Goal: Information Seeking & Learning: Learn about a topic

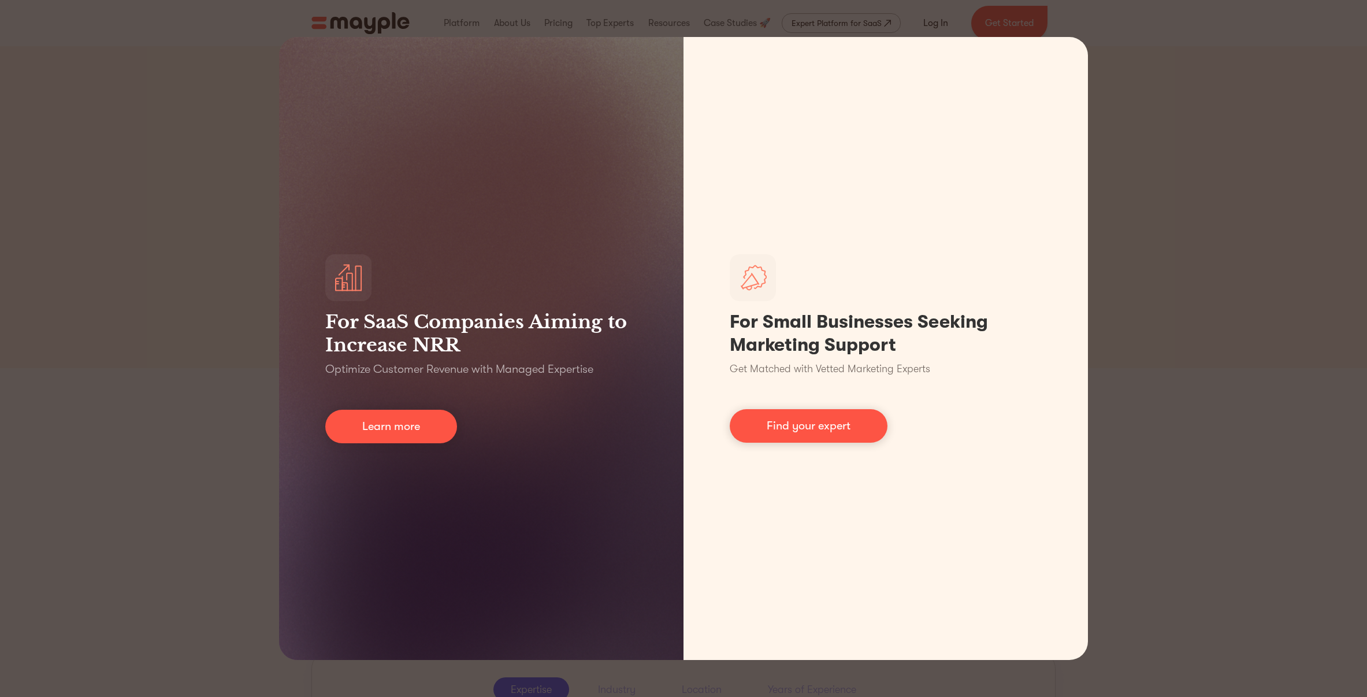
drag, startPoint x: 1136, startPoint y: 364, endPoint x: 1092, endPoint y: 373, distance: 44.3
click at [1135, 364] on div "For SaaS Companies Aiming to Increase NRR Optimize Customer Revenue with Manage…" at bounding box center [683, 348] width 1367 height 697
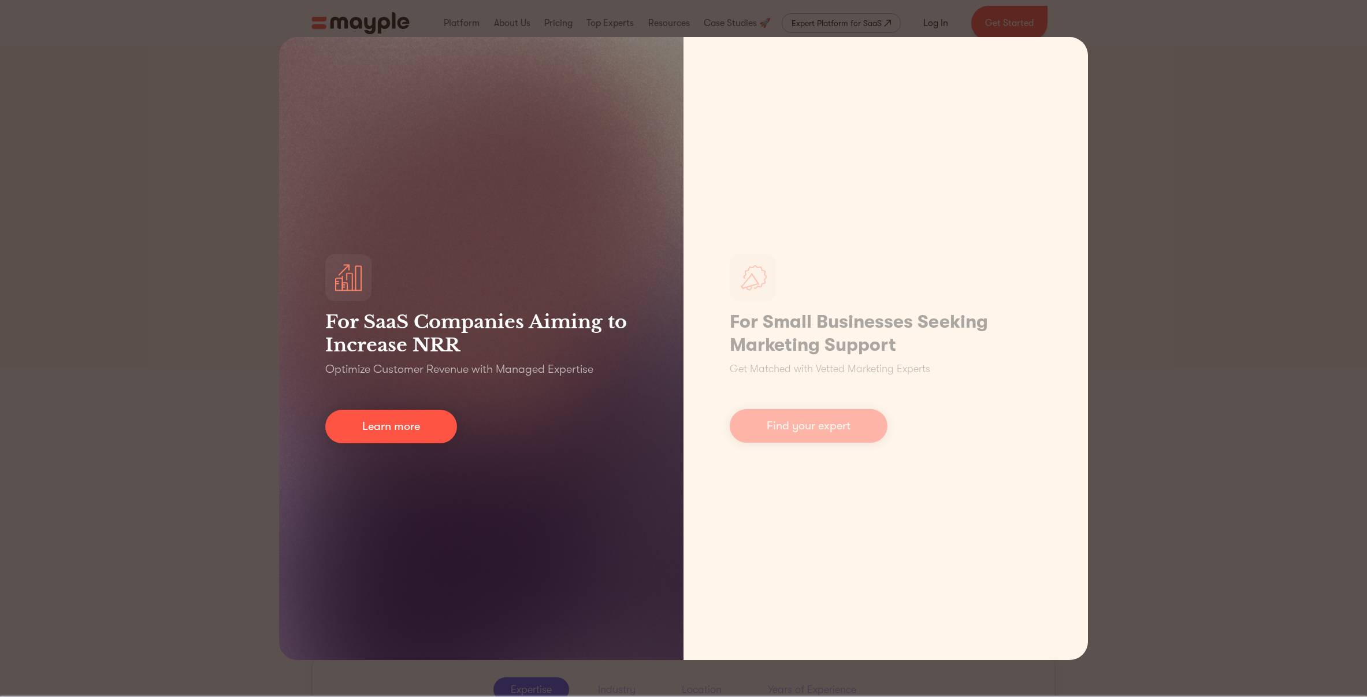
click at [351, 450] on div "For SaaS Companies Aiming to Increase NRR Optimize Customer Revenue with Manage…" at bounding box center [481, 348] width 405 height 623
click at [362, 432] on link "Learn more" at bounding box center [391, 427] width 132 height 34
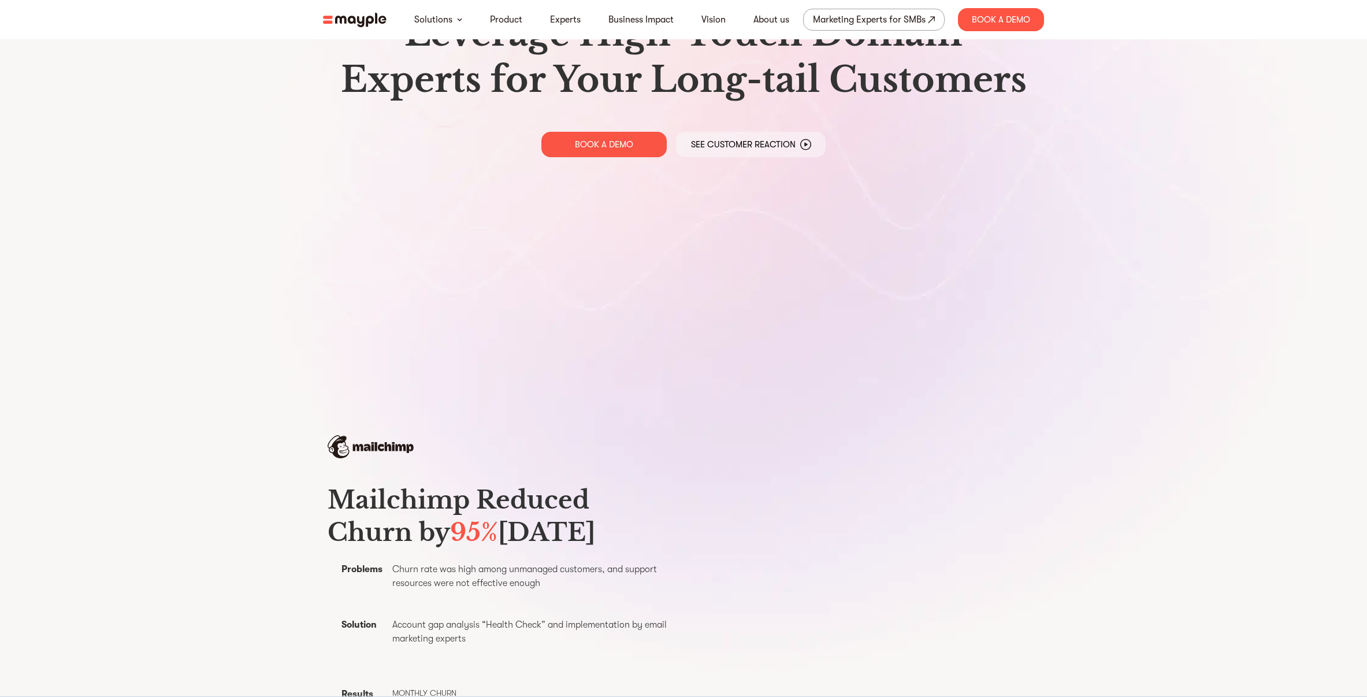
scroll to position [681, 0]
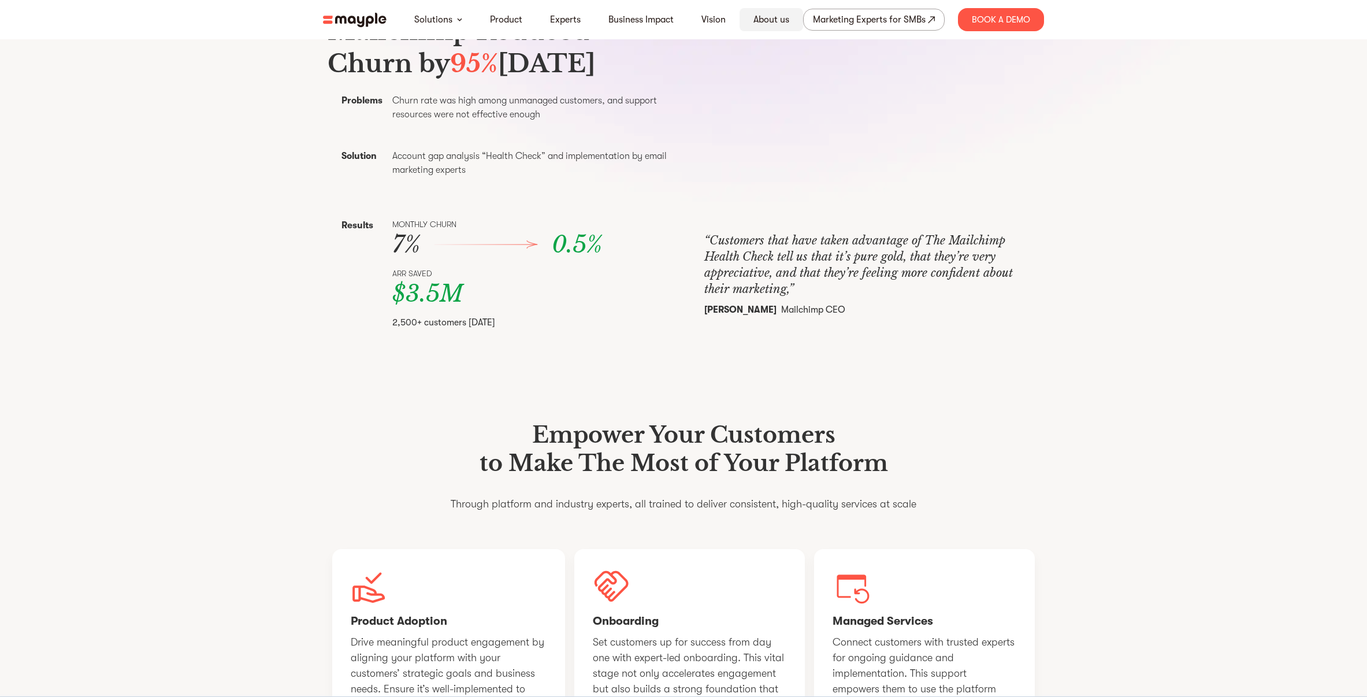
click at [778, 18] on link "About us" at bounding box center [772, 20] width 36 height 14
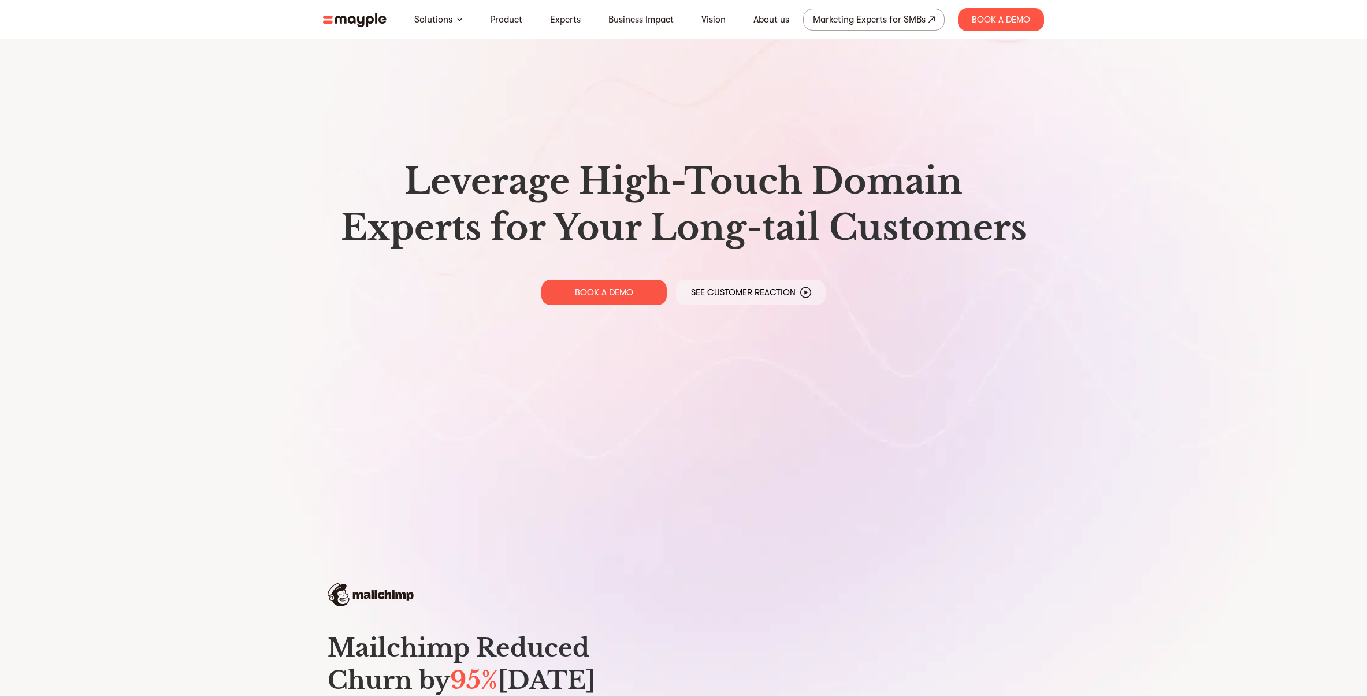
scroll to position [0, 0]
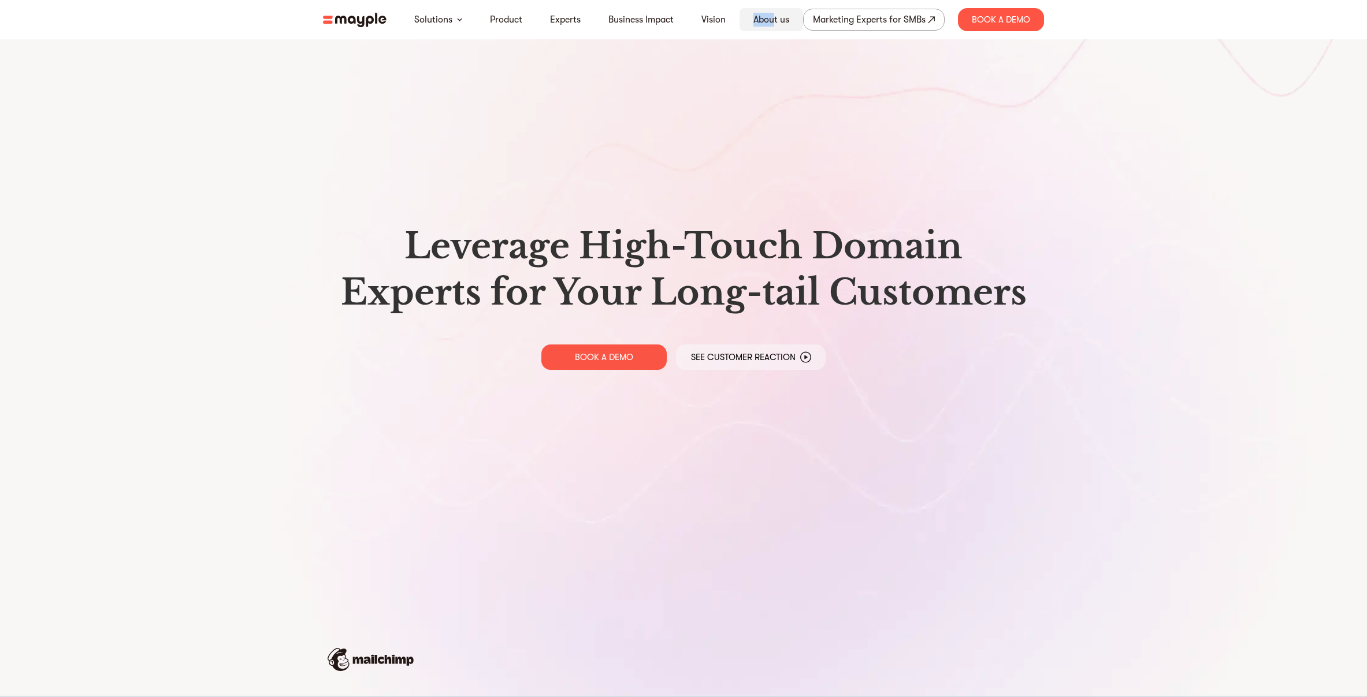
click at [774, 13] on div "About us" at bounding box center [772, 19] width 64 height 23
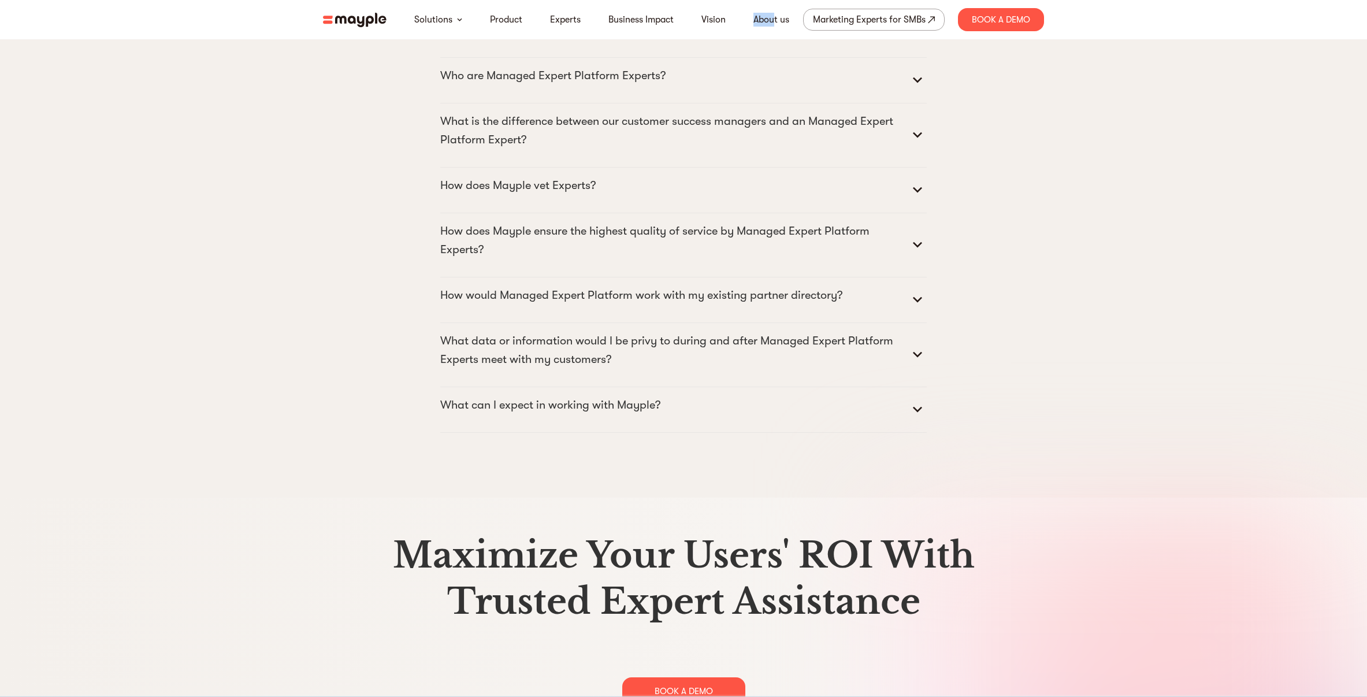
scroll to position [5911, 0]
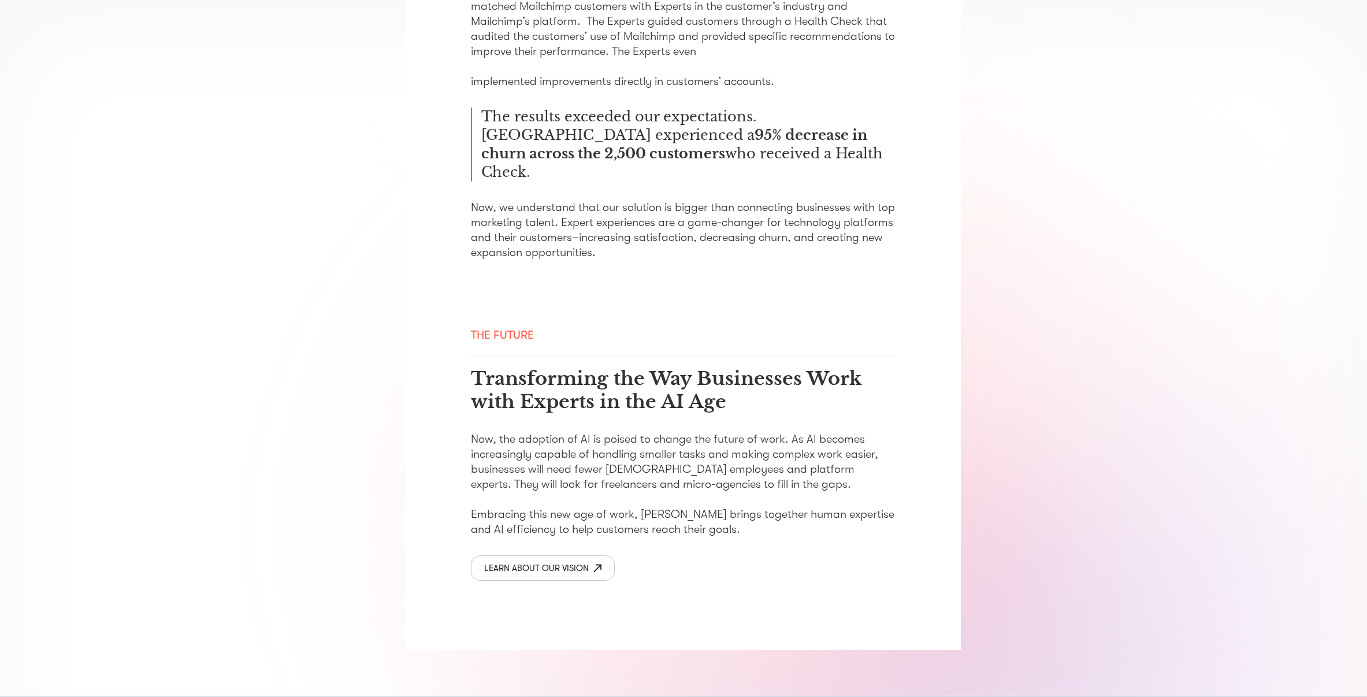
scroll to position [1683, 0]
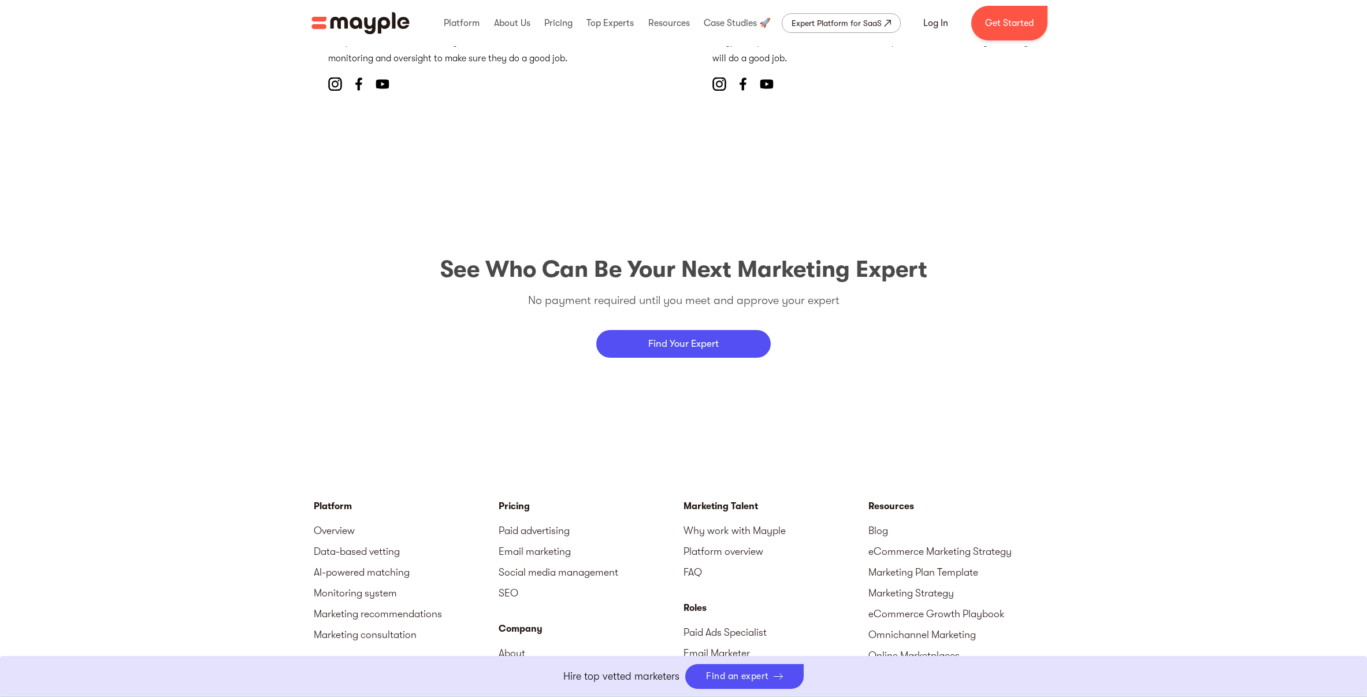
scroll to position [5092, 0]
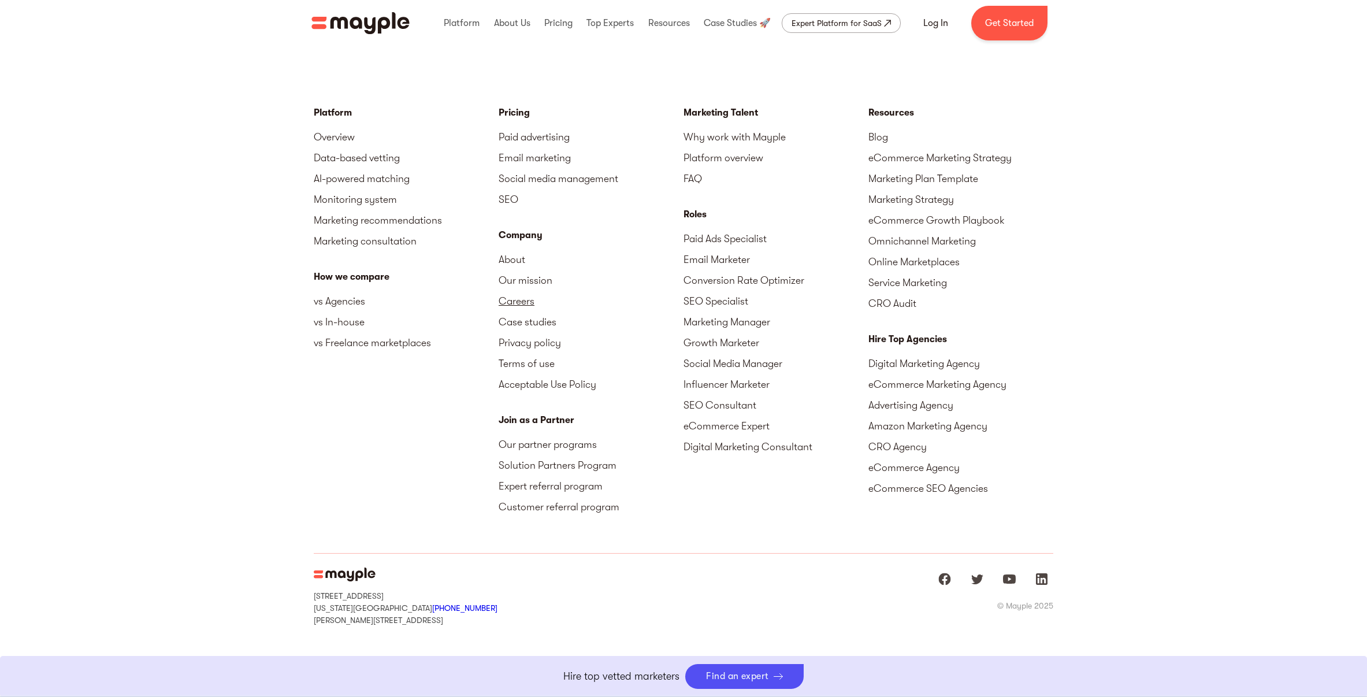
click at [507, 302] on link "Careers" at bounding box center [591, 301] width 185 height 21
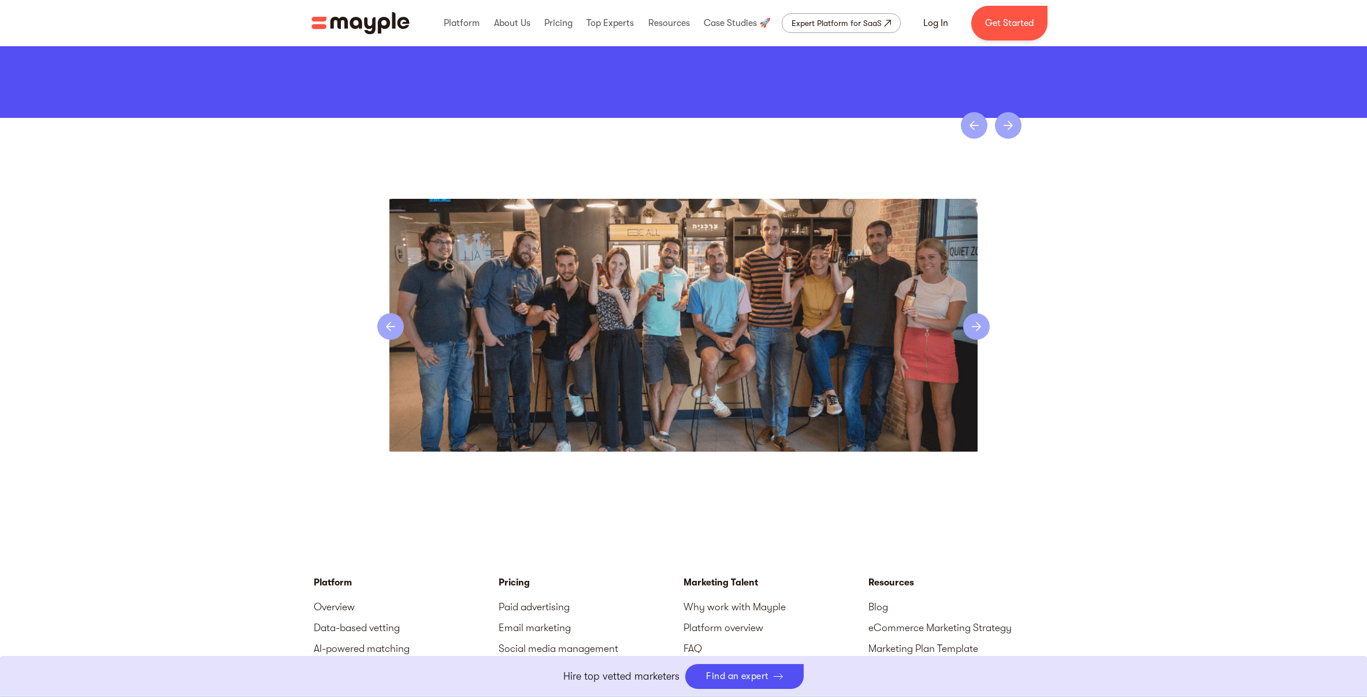
scroll to position [2301, 0]
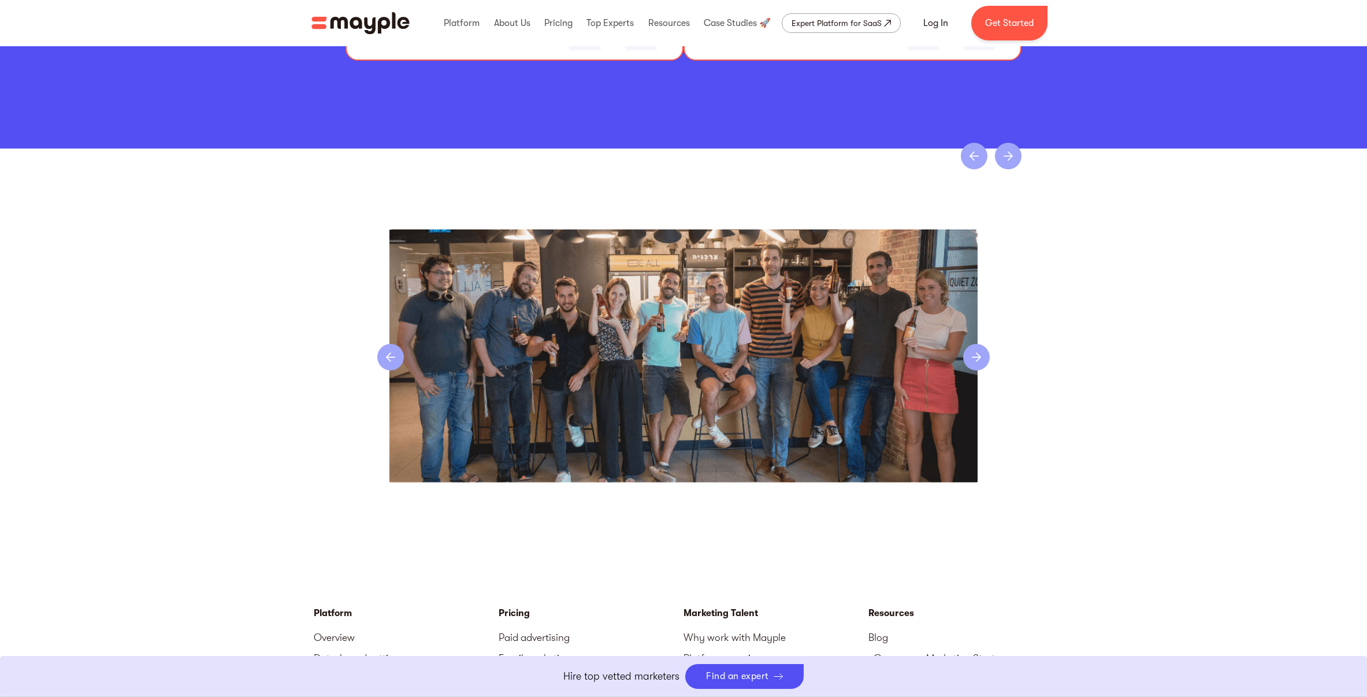
click at [971, 358] on div "next slide" at bounding box center [976, 357] width 27 height 27
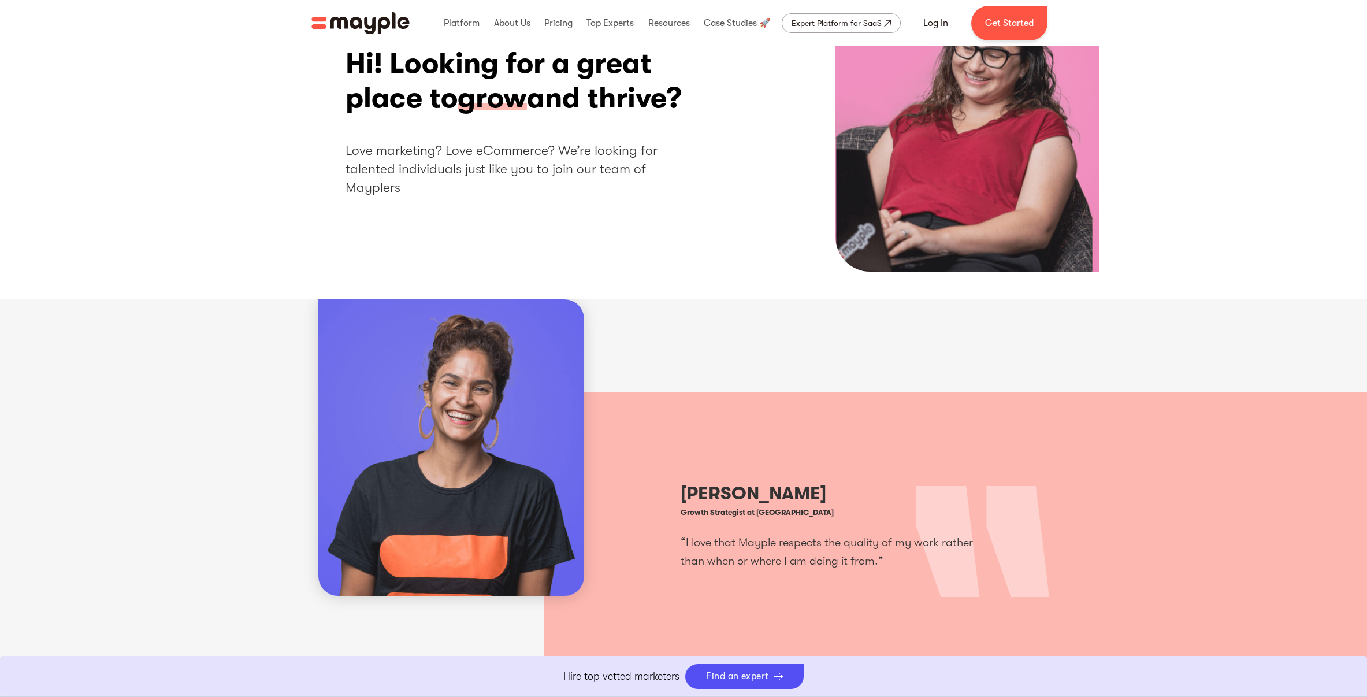
scroll to position [0, 0]
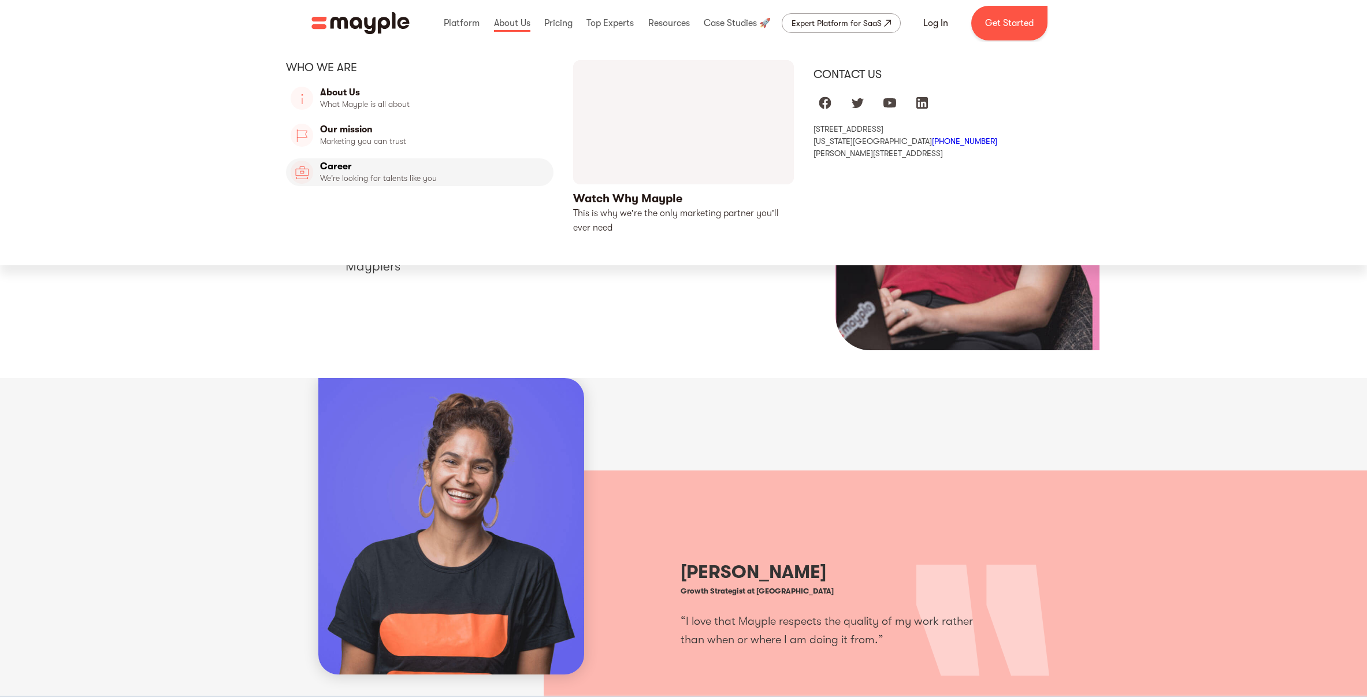
click at [353, 162] on link "Career" at bounding box center [420, 172] width 268 height 28
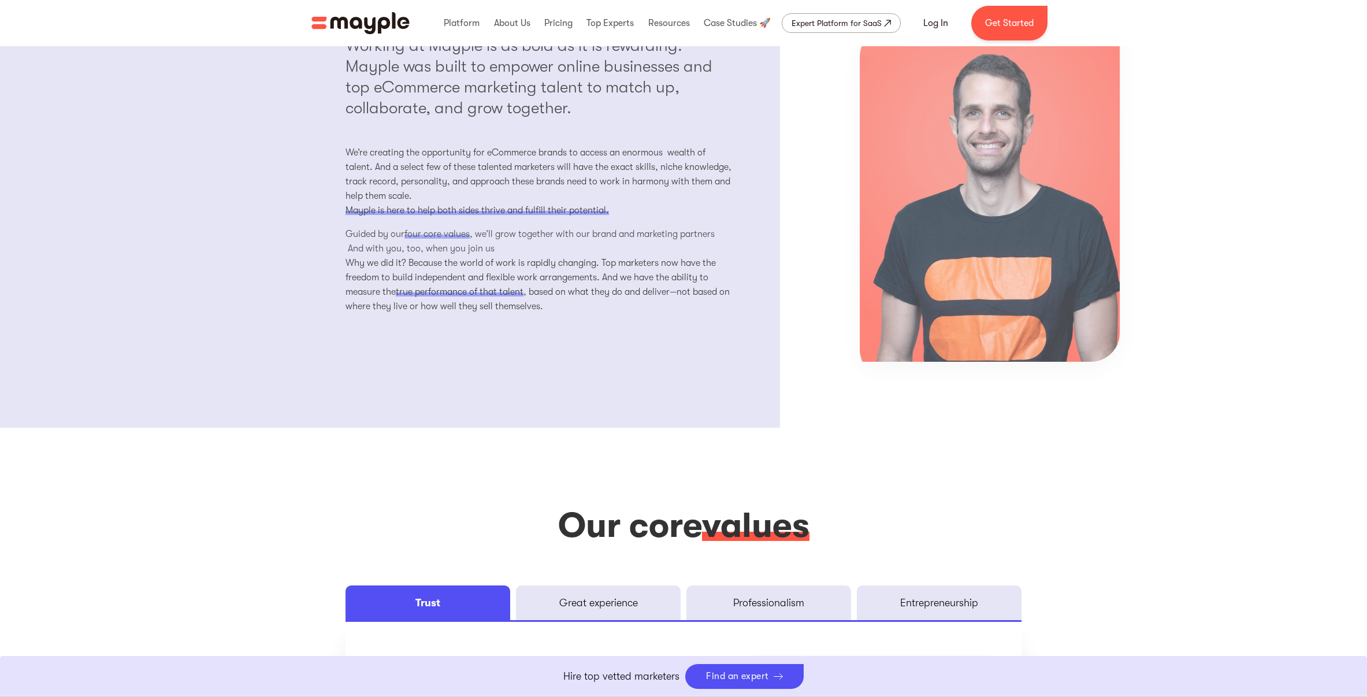
scroll to position [1279, 0]
